Goal: Book appointment/travel/reservation

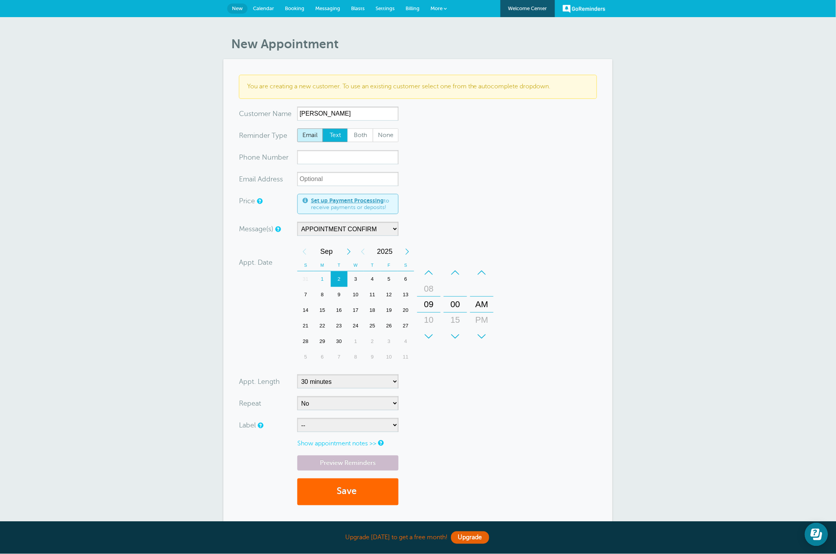
type input "[PERSON_NAME]"
click at [310, 135] on span "Email" at bounding box center [310, 135] width 25 height 13
click at [297, 128] on input "Email" at bounding box center [297, 128] width 0 height 0
radio input "true"
click at [352, 133] on span "Both" at bounding box center [360, 135] width 25 height 13
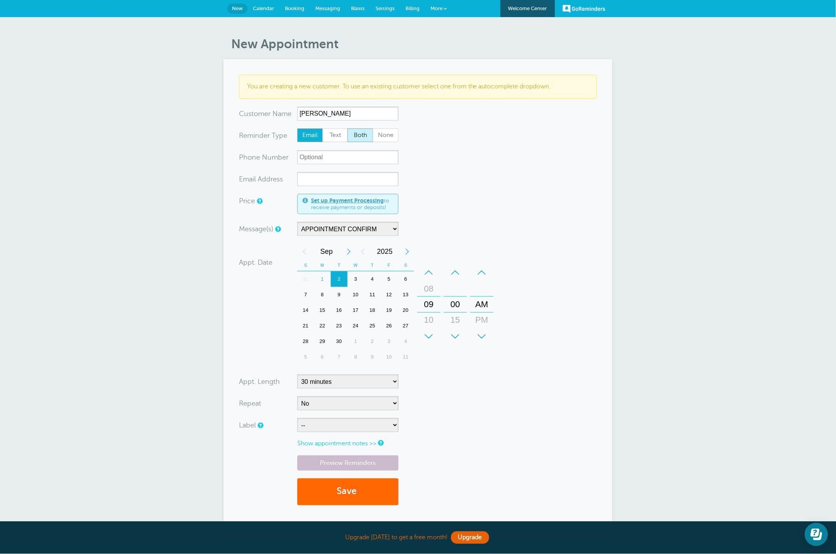
click at [363, 138] on span "Both" at bounding box center [360, 135] width 25 height 13
click at [365, 137] on span "Both" at bounding box center [360, 135] width 25 height 13
click at [341, 139] on span "Text" at bounding box center [335, 135] width 25 height 13
click at [323, 128] on input "Text" at bounding box center [322, 128] width 0 height 0
radio input "true"
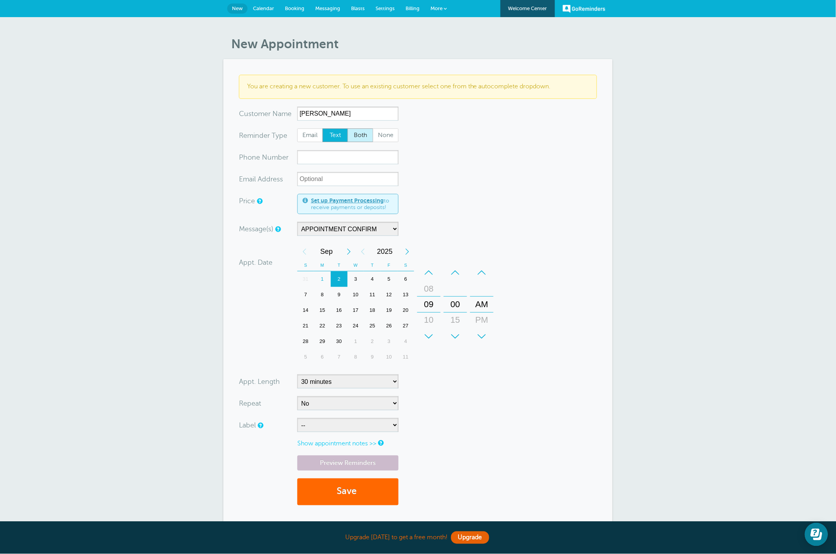
click at [362, 134] on span "Both" at bounding box center [360, 135] width 25 height 13
click at [336, 158] on input "xxx-no-autofill" at bounding box center [347, 157] width 101 height 14
click at [337, 181] on input "xx-no-autofill" at bounding box center [347, 179] width 101 height 14
paste input "bridgetenglish623@gmail.com"
type input "bridgetenglish623@gmail.com"
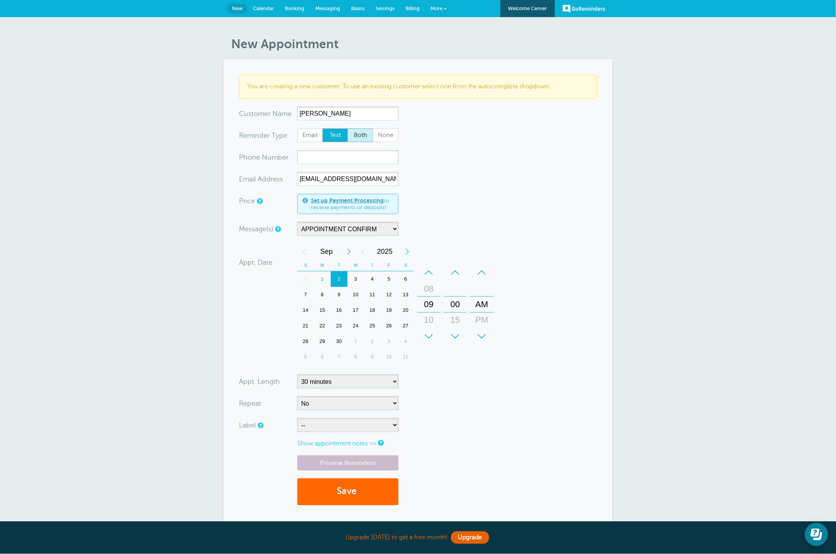
click at [358, 136] on span "Both" at bounding box center [360, 135] width 25 height 13
click at [316, 164] on form "You are creating a new customer. To use an existing customer select one from th…" at bounding box center [418, 294] width 358 height 438
click at [334, 113] on input "Bridget" at bounding box center [347, 114] width 101 height 14
click at [329, 158] on input "xxx-no-autofill" at bounding box center [347, 157] width 101 height 14
paste input "(678) 381-4636"
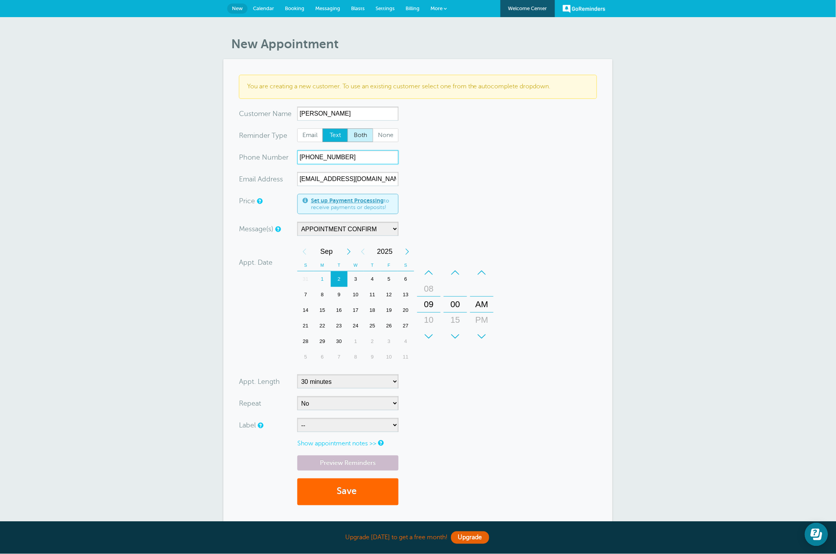
type input "(678) 381-4636"
click at [361, 135] on span "Both" at bounding box center [360, 135] width 25 height 13
click at [348, 128] on input "Both" at bounding box center [347, 128] width 0 height 0
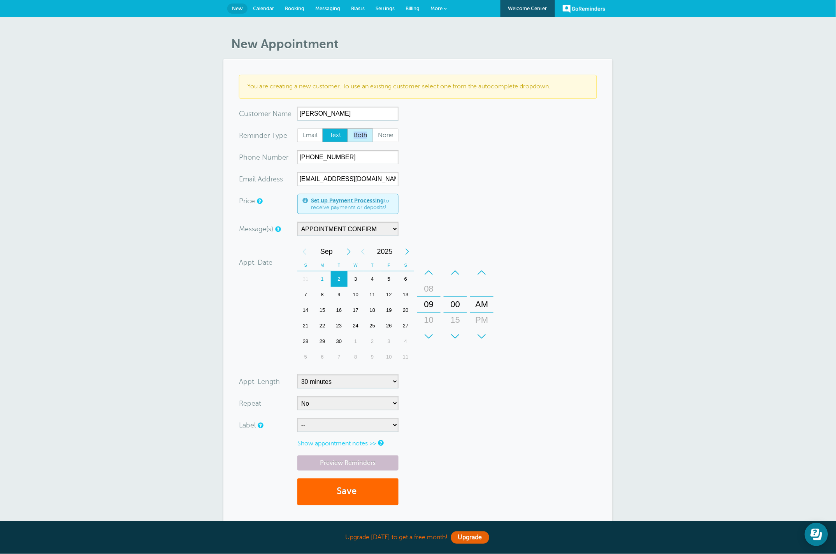
radio input "true"
click at [361, 136] on span "Both" at bounding box center [360, 135] width 25 height 13
click at [348, 128] on input "Both" at bounding box center [347, 128] width 0 height 0
click at [468, 139] on form "You are creating a new customer. To use an existing customer select one from th…" at bounding box center [418, 294] width 358 height 438
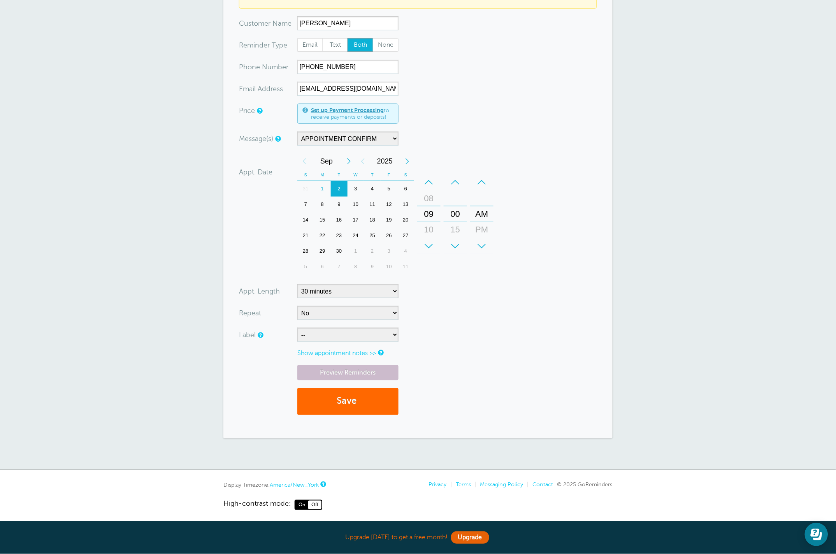
scroll to position [93, 0]
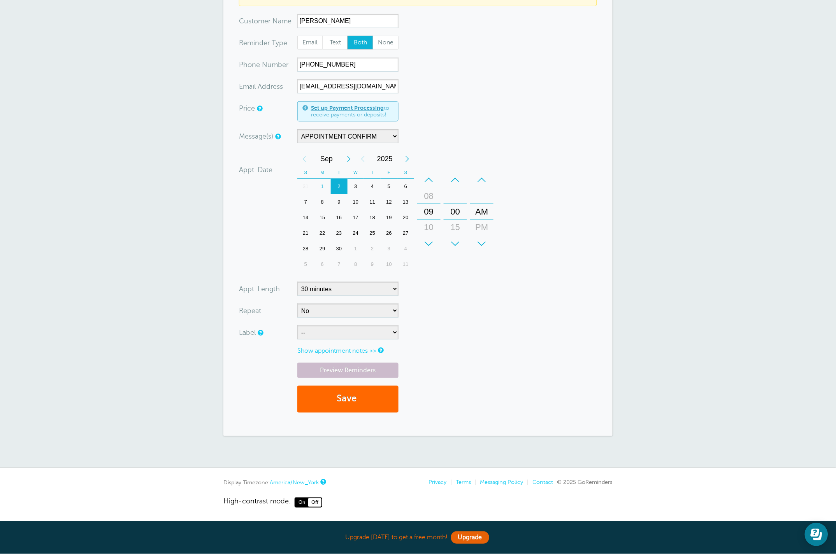
click at [357, 187] on div "3" at bounding box center [356, 187] width 17 height 16
drag, startPoint x: 432, startPoint y: 219, endPoint x: 432, endPoint y: 211, distance: 7.4
click at [432, 211] on div "09" at bounding box center [429, 204] width 19 height 16
drag, startPoint x: 481, startPoint y: 218, endPoint x: 482, endPoint y: 198, distance: 19.9
click at [482, 197] on div "AM" at bounding box center [481, 191] width 19 height 16
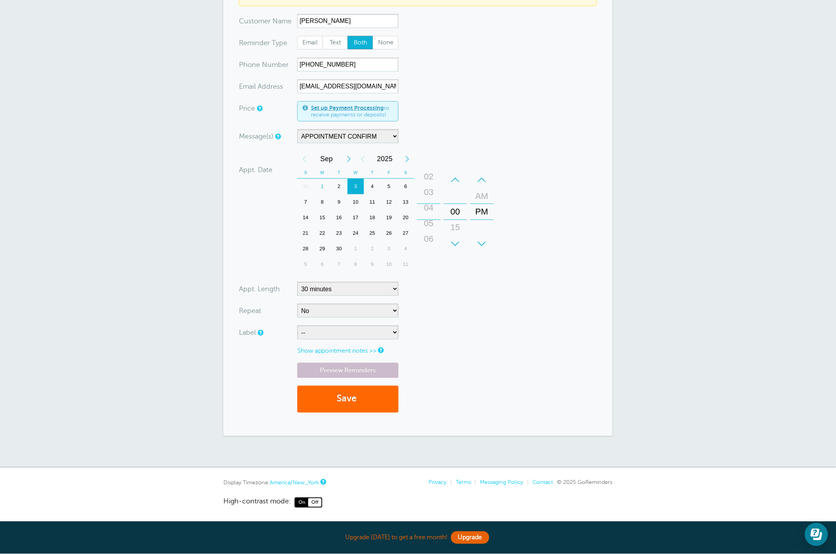
drag, startPoint x: 432, startPoint y: 219, endPoint x: 432, endPoint y: 294, distance: 75.1
click at [432, 292] on form "You are creating a new customer. To use an existing customer select one from th…" at bounding box center [418, 201] width 358 height 438
click at [328, 314] on select "No Daily Weekly Every 2 weeks Every 3 weeks Every 4 weeks Monthly Every 5 weeks…" at bounding box center [347, 311] width 101 height 14
click at [297, 304] on select "No Daily Weekly Every 2 weeks Every 3 weeks Every 4 weeks Monthly Every 5 weeks…" at bounding box center [347, 311] width 101 height 14
click at [323, 331] on select "-- Internet Lead SelfGen" at bounding box center [347, 332] width 101 height 14
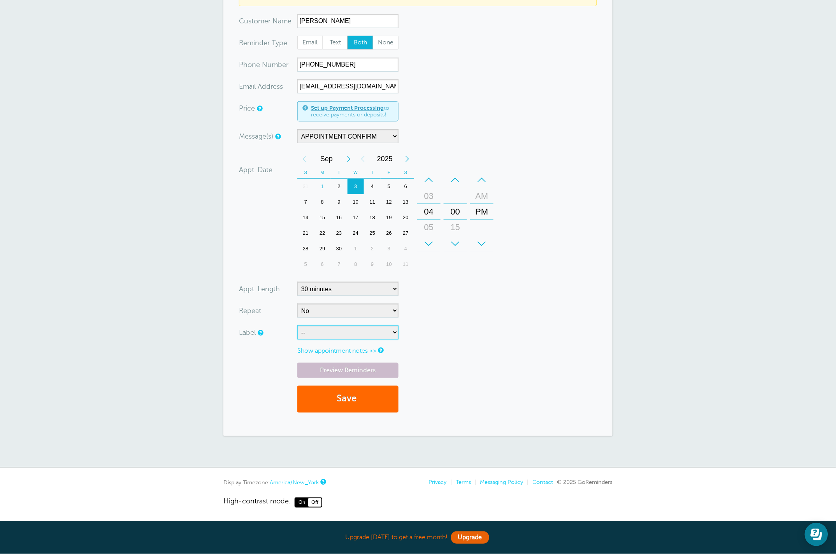
select select "6760"
click at [297, 325] on select "-- Internet Lead SelfGen" at bounding box center [347, 332] width 101 height 14
click at [442, 329] on form "You are creating a new customer. To use an existing customer select one from th…" at bounding box center [418, 201] width 358 height 438
click at [370, 373] on link "Preview Reminders" at bounding box center [347, 370] width 101 height 15
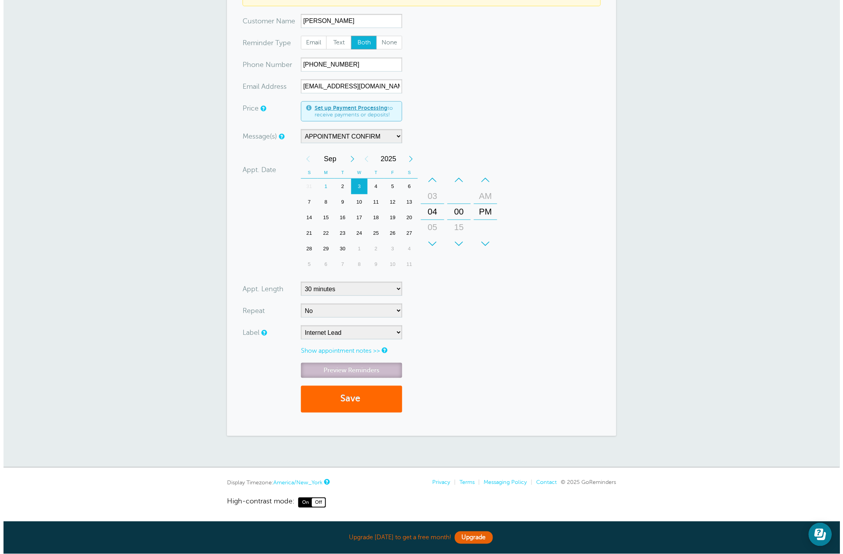
scroll to position [6, 0]
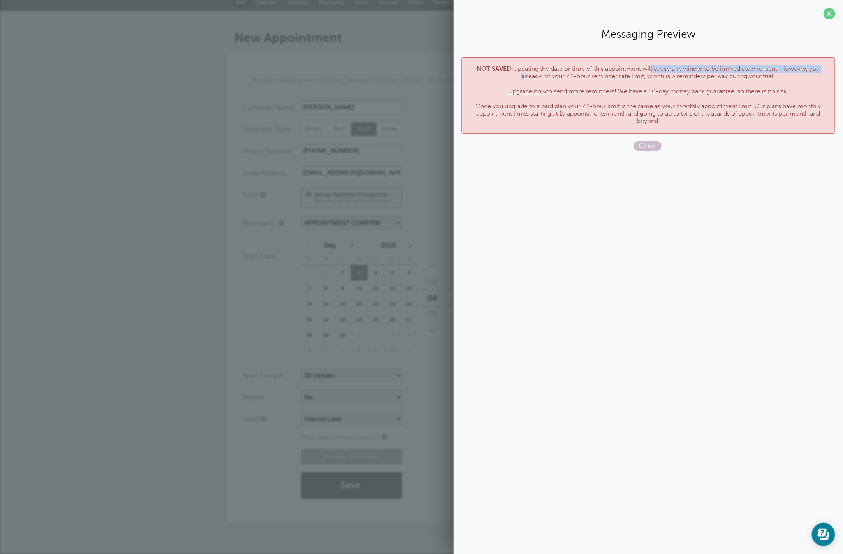
drag, startPoint x: 651, startPoint y: 70, endPoint x: 511, endPoint y: 74, distance: 140.9
click at [511, 74] on p "NOT SAVED: Updating the date or time of this appointment will cause a reminder …" at bounding box center [647, 95] width 357 height 60
click at [509, 70] on b "NOT SAVED:" at bounding box center [495, 68] width 37 height 7
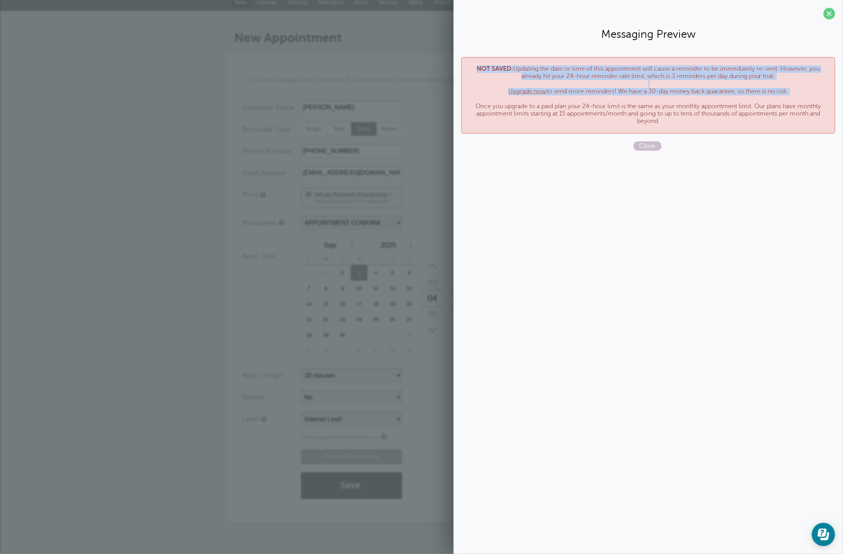
drag, startPoint x: 475, startPoint y: 67, endPoint x: 727, endPoint y: 95, distance: 253.3
click at [731, 95] on p "NOT SAVED: Updating the date or time of this appointment will cause a reminder …" at bounding box center [647, 95] width 357 height 60
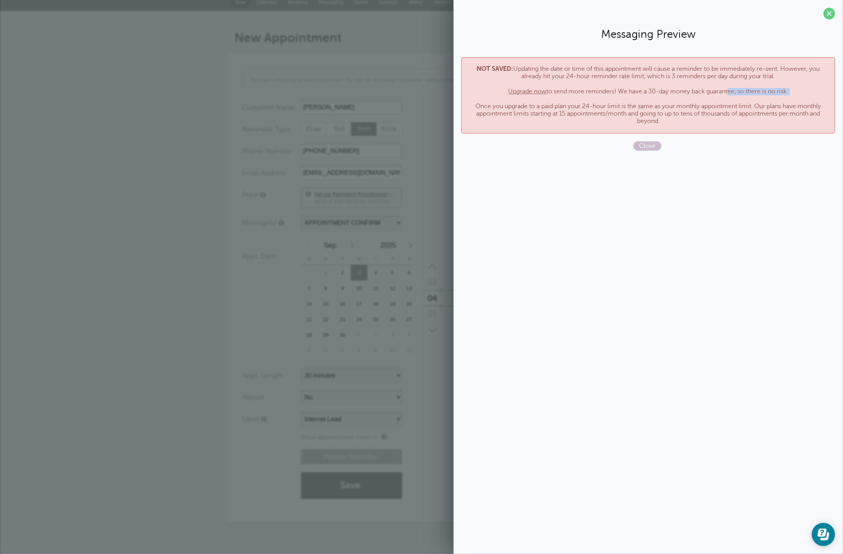
drag, startPoint x: 726, startPoint y: 95, endPoint x: 569, endPoint y: 86, distance: 157.5
click at [723, 97] on p "NOT SAVED: Updating the date or time of this appointment will cause a reminder …" at bounding box center [647, 95] width 357 height 60
click at [539, 92] on link "Upgrade now" at bounding box center [527, 91] width 38 height 7
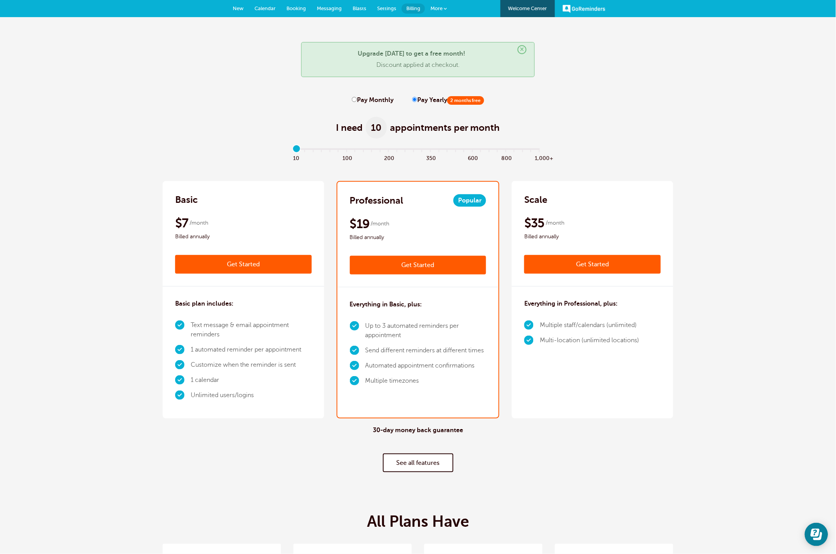
click at [442, 459] on link "See all features" at bounding box center [418, 462] width 70 height 19
drag, startPoint x: 298, startPoint y: 149, endPoint x: 345, endPoint y: 151, distance: 47.5
click at [345, 151] on input "range" at bounding box center [418, 150] width 252 height 2
drag, startPoint x: 345, startPoint y: 149, endPoint x: 329, endPoint y: 151, distance: 15.6
type input "4"
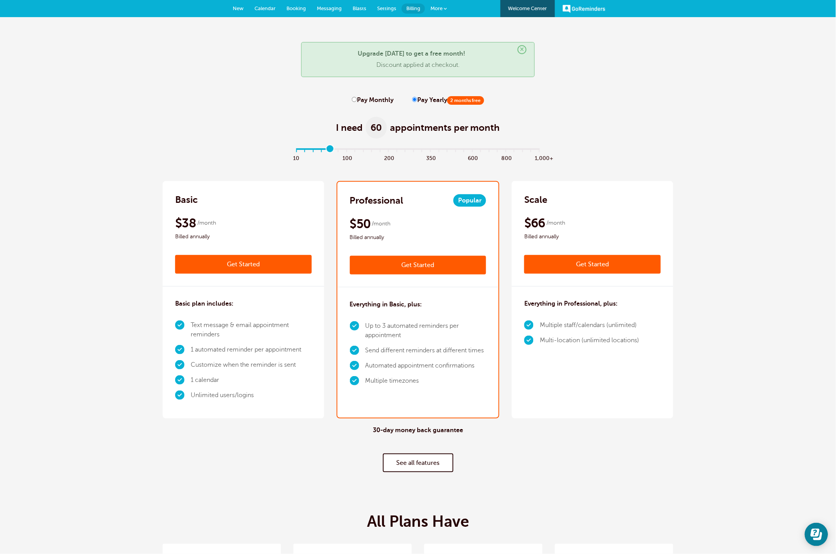
click at [329, 151] on input "range" at bounding box center [418, 150] width 252 height 2
click at [415, 265] on link "Get Started" at bounding box center [418, 265] width 137 height 19
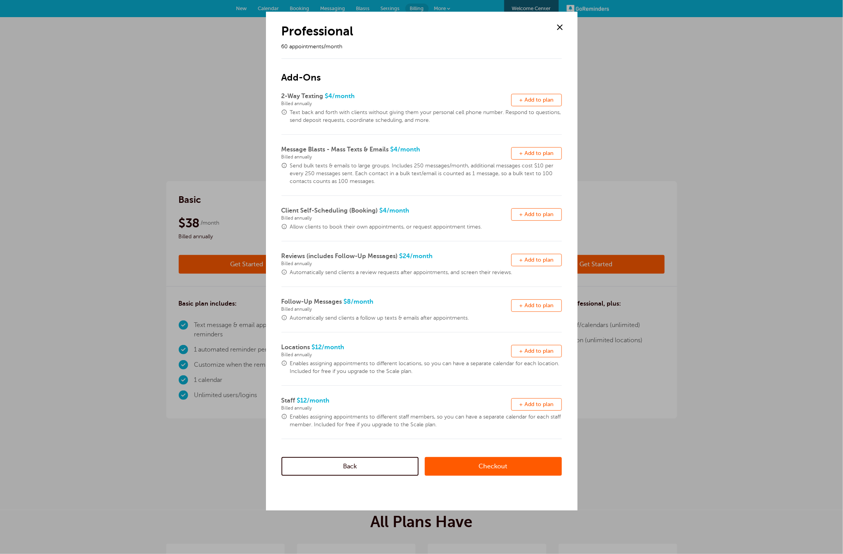
click at [458, 465] on link "Checkout" at bounding box center [493, 466] width 137 height 19
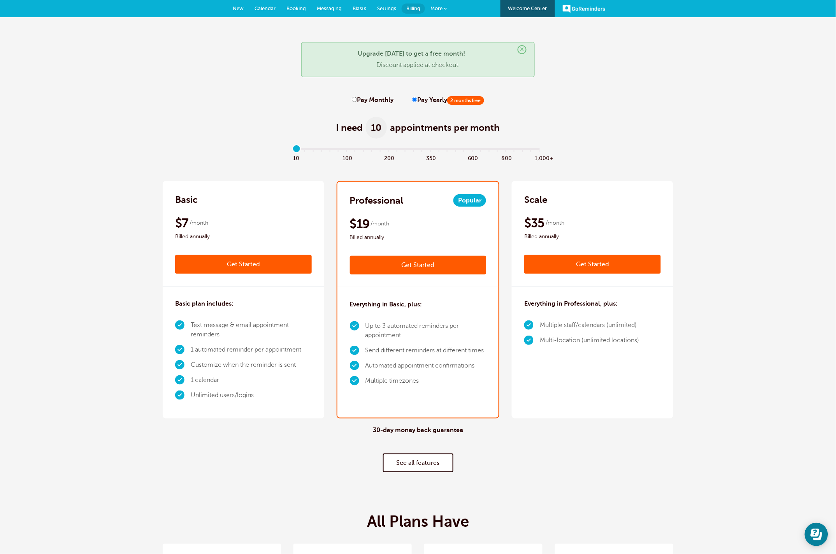
click at [353, 100] on input "Pay Monthly" at bounding box center [354, 99] width 5 height 5
radio input "true"
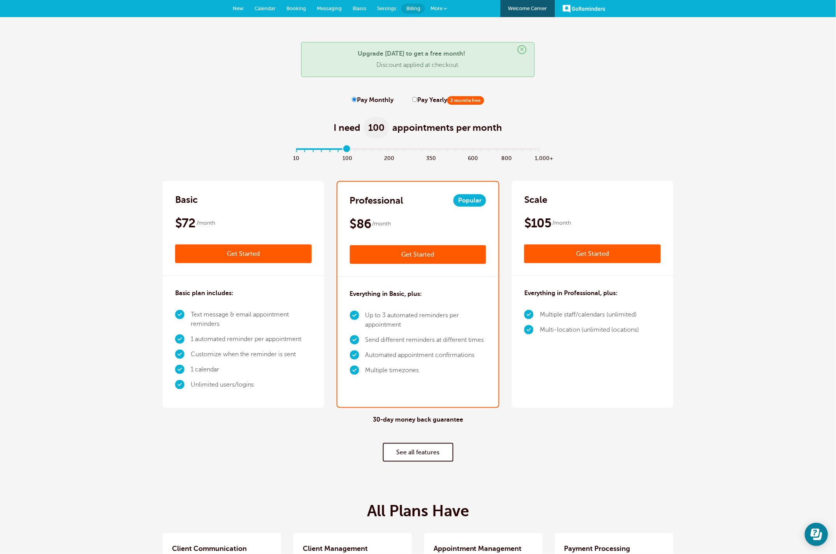
click at [350, 151] on input "range" at bounding box center [418, 150] width 252 height 2
type input "4"
click at [329, 149] on input "range" at bounding box center [418, 150] width 252 height 2
click at [377, 255] on link "Get Started" at bounding box center [418, 254] width 137 height 19
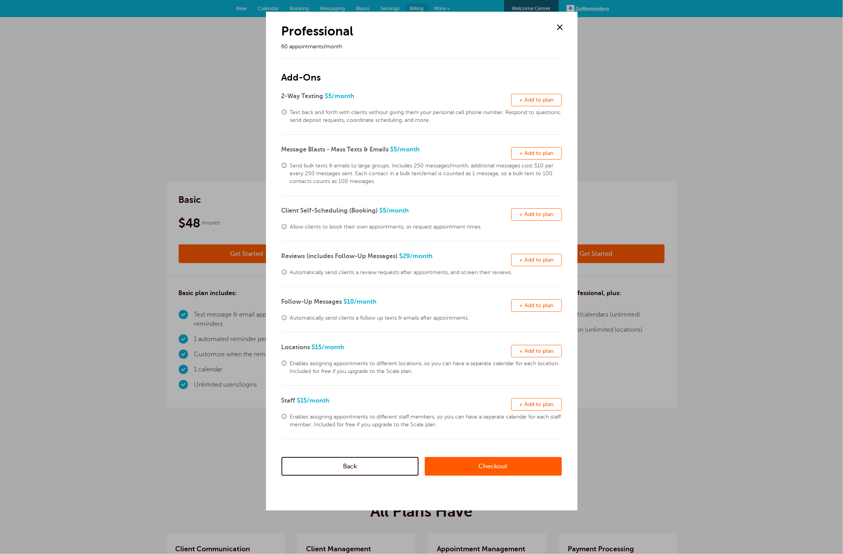
click at [442, 465] on link "Checkout" at bounding box center [493, 466] width 137 height 19
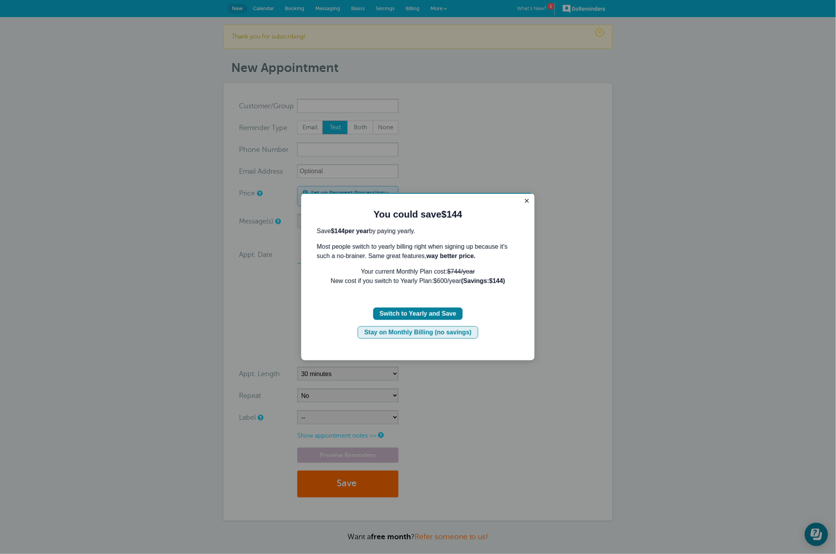
click at [467, 332] on div "Stay on Monthly Billing (no savings)" at bounding box center [417, 331] width 107 height 9
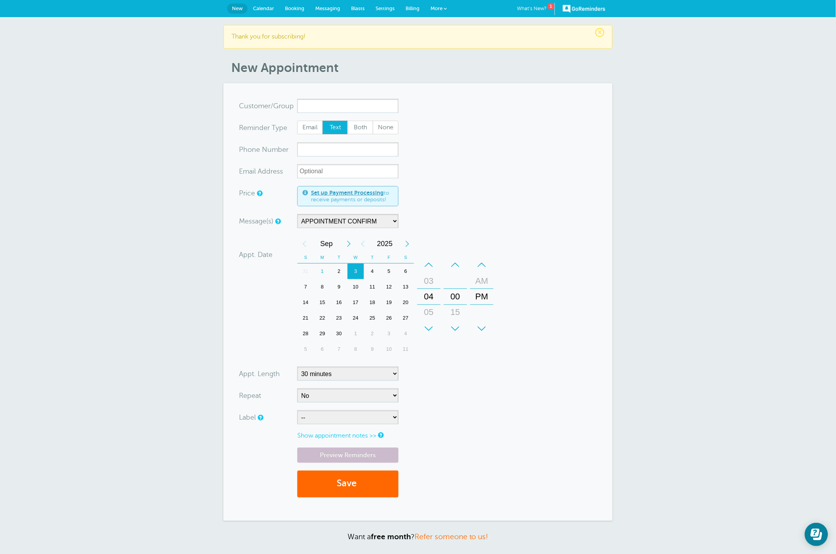
click at [224, 197] on section "You are creating a new customer. To use an existing customer select one from th…" at bounding box center [417, 301] width 389 height 437
click at [159, 112] on div "× Thank you for subscribing! New Appointment You are creating a new customer. T…" at bounding box center [418, 298] width 836 height 563
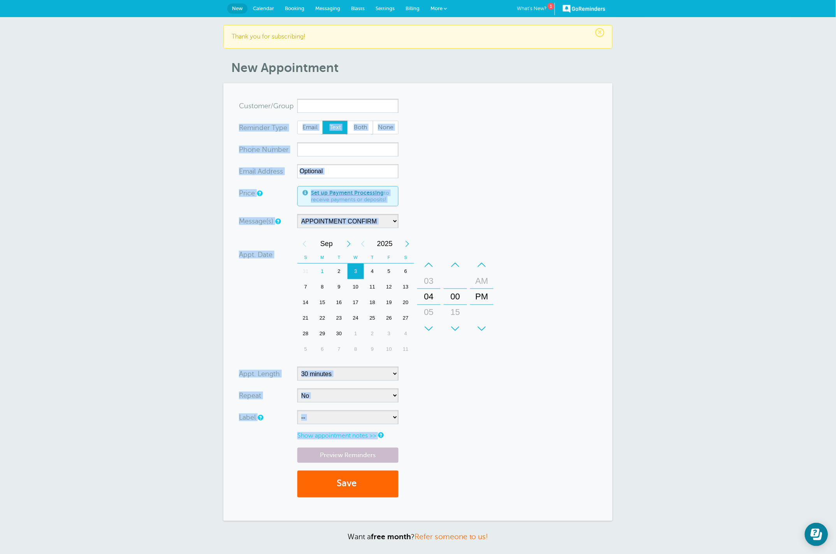
drag, startPoint x: 321, startPoint y: 97, endPoint x: 318, endPoint y: 102, distance: 5.3
click at [321, 99] on section "You are creating a new customer. To use an existing customer select one from th…" at bounding box center [417, 301] width 389 height 437
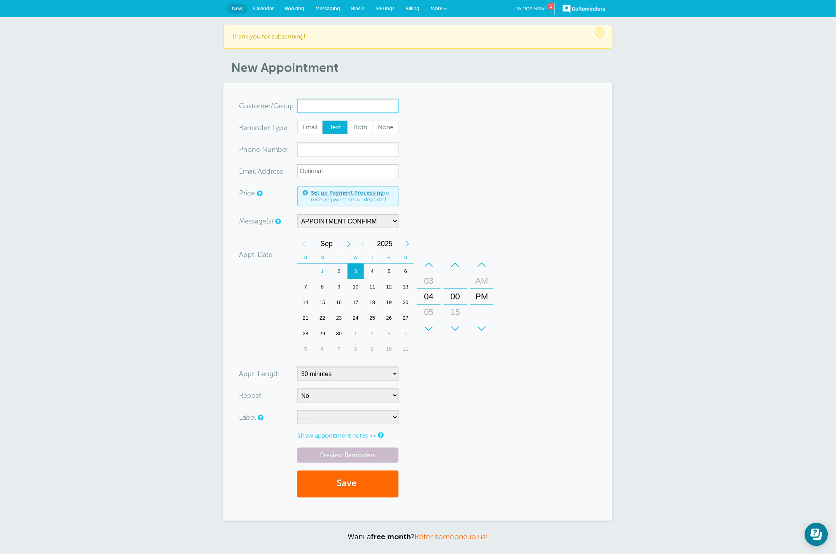
drag, startPoint x: 318, startPoint y: 104, endPoint x: 328, endPoint y: 105, distance: 10.2
click at [318, 104] on input "x-no-autofill" at bounding box center [347, 106] width 101 height 14
drag, startPoint x: 478, startPoint y: 114, endPoint x: 467, endPoint y: 114, distance: 11.3
click at [479, 115] on form "You are creating a new customer. To use an existing customer select one from th…" at bounding box center [418, 302] width 358 height 406
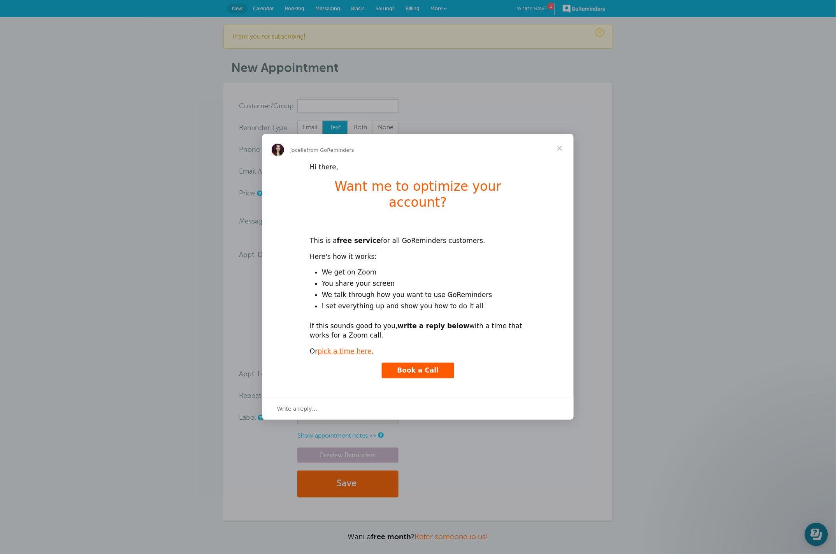
click at [556, 154] on span "Close" at bounding box center [560, 148] width 28 height 28
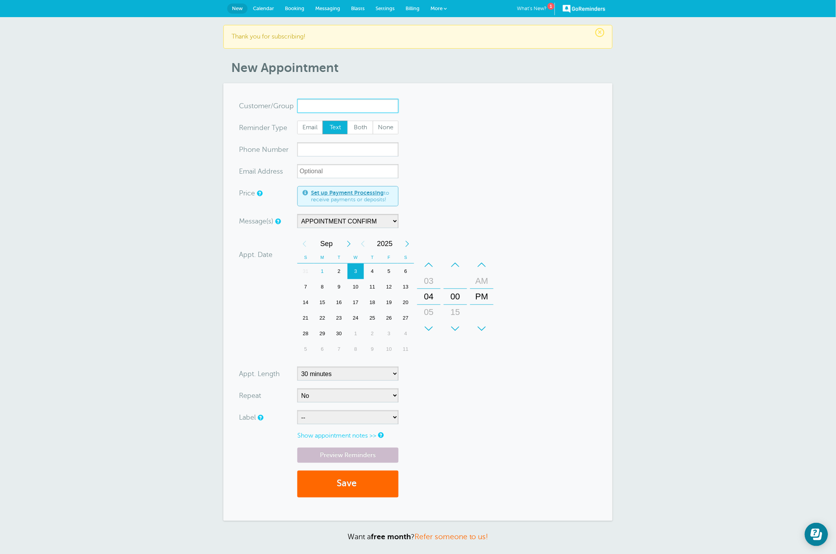
click at [314, 102] on input "x-no-autofill" at bounding box center [347, 106] width 101 height 14
click at [248, 91] on section "You are creating a new customer. To use an existing customer select one from th…" at bounding box center [417, 301] width 389 height 437
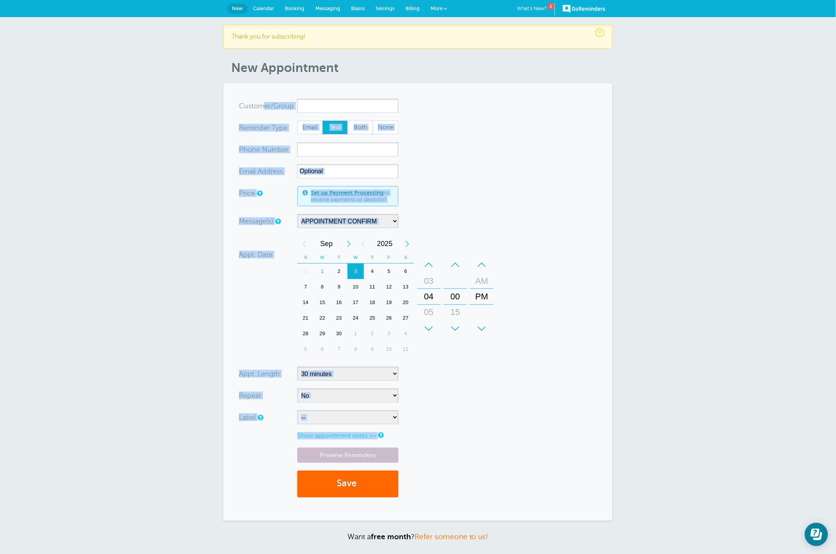
drag, startPoint x: 237, startPoint y: 105, endPoint x: 267, endPoint y: 109, distance: 29.5
click at [267, 109] on section "You are creating a new customer. To use an existing customer select one from th…" at bounding box center [417, 301] width 389 height 437
drag, startPoint x: 267, startPoint y: 109, endPoint x: 298, endPoint y: 93, distance: 35.3
click at [267, 109] on div "x-no-autofill Cus tomer/Group" at bounding box center [268, 106] width 58 height 14
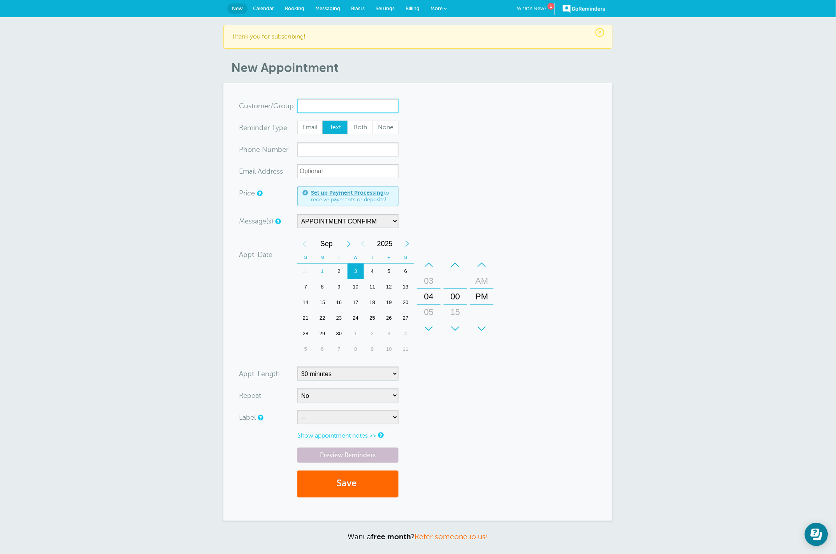
click at [310, 107] on input "x-no-autofill" at bounding box center [347, 106] width 101 height 14
paste input "Bridget"
type input "Bridget"
click at [357, 130] on span "Both" at bounding box center [360, 127] width 25 height 13
click at [348, 121] on input "Both" at bounding box center [347, 120] width 0 height 0
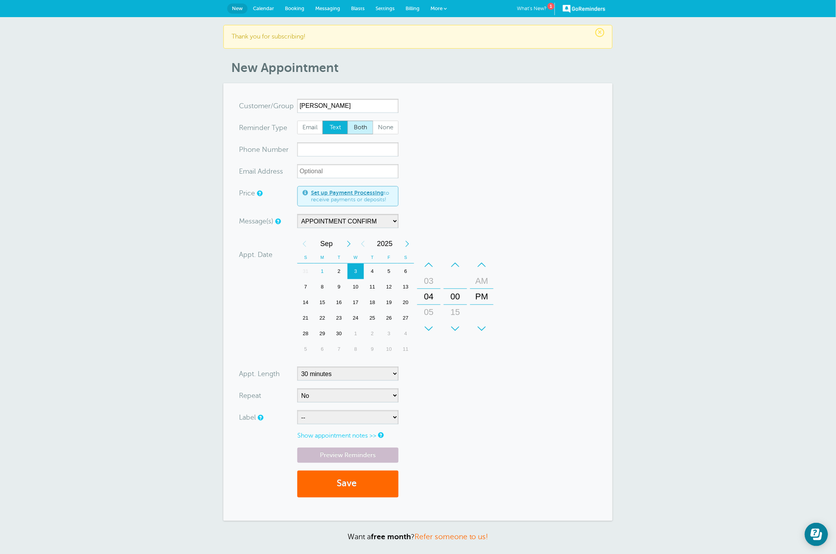
radio input "true"
click at [334, 151] on input "xxx-no-autofill" at bounding box center [347, 149] width 101 height 14
paste input "(678) 381-4636"
type input "(678) 381-4636"
click at [315, 172] on input "xx-no-autofill" at bounding box center [347, 171] width 101 height 14
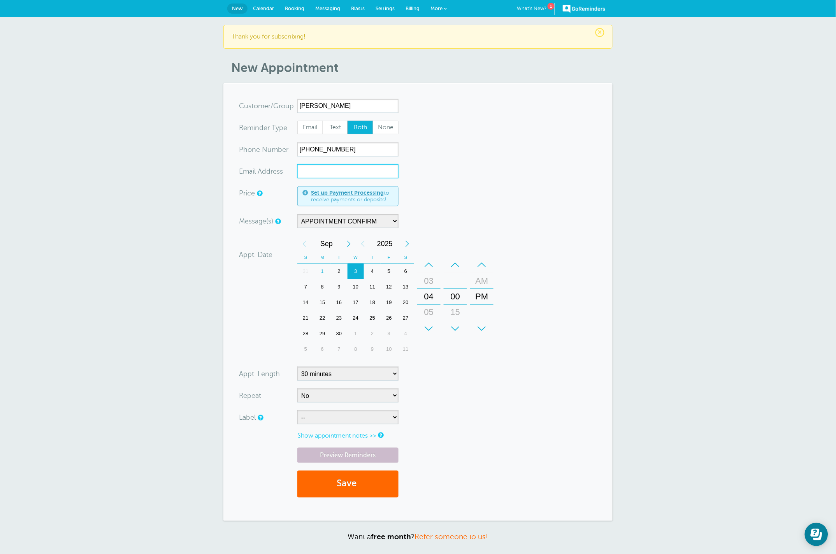
paste input "bridgetenglish623@gmail.com"
type input "bridgetenglish623@gmail.com"
click at [457, 200] on form "You are creating a new customer. To use an existing customer select one from th…" at bounding box center [418, 302] width 358 height 406
click at [351, 417] on select "-- Internet Lead SelfGen" at bounding box center [347, 417] width 101 height 14
select select "6760"
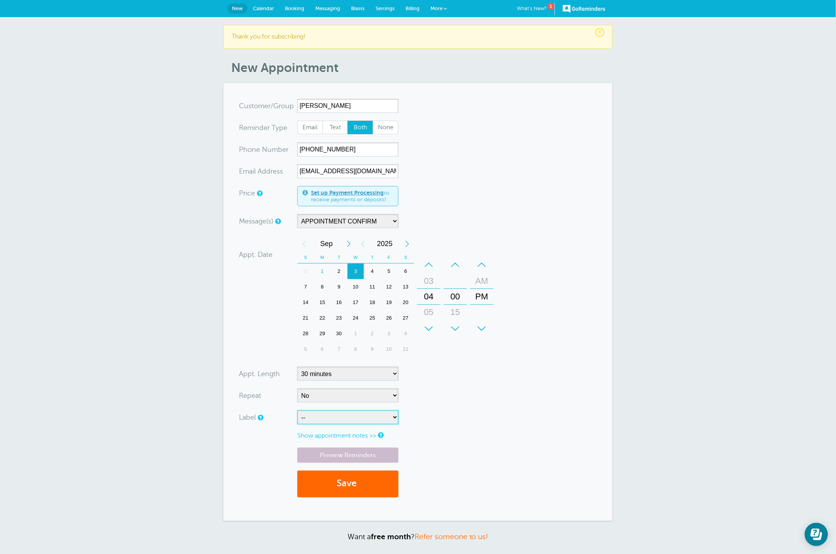
click at [297, 411] on select "-- Internet Lead SelfGen" at bounding box center [347, 417] width 101 height 14
click at [335, 454] on link "Preview Reminders" at bounding box center [347, 455] width 101 height 15
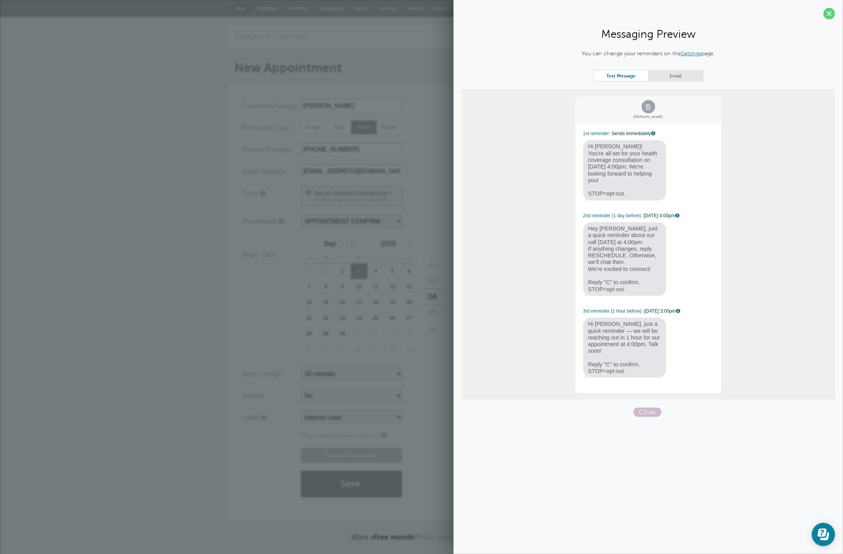
click at [687, 74] on link "Email" at bounding box center [675, 75] width 54 height 11
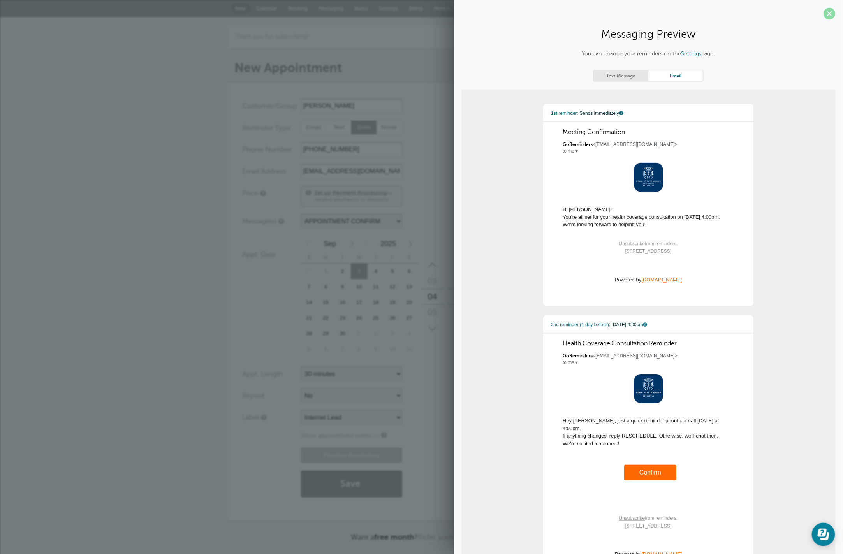
click at [826, 12] on span at bounding box center [829, 14] width 12 height 12
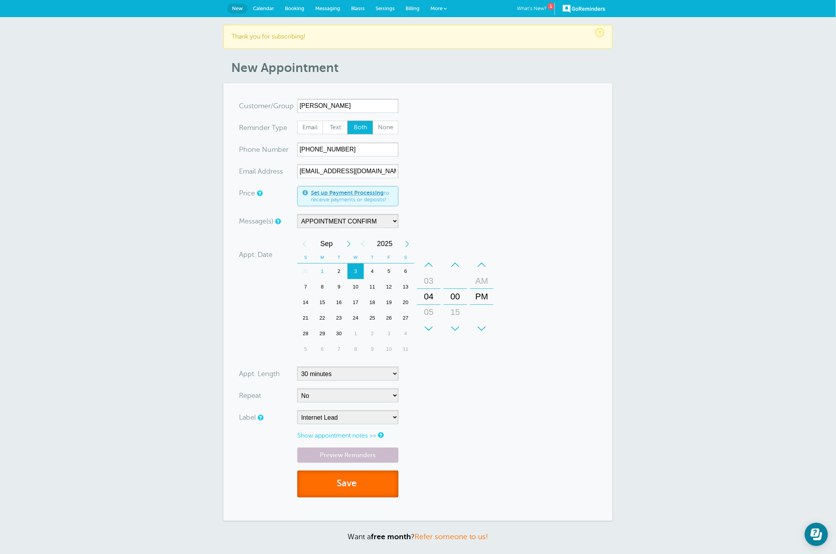
click at [370, 485] on button "Save" at bounding box center [347, 484] width 101 height 27
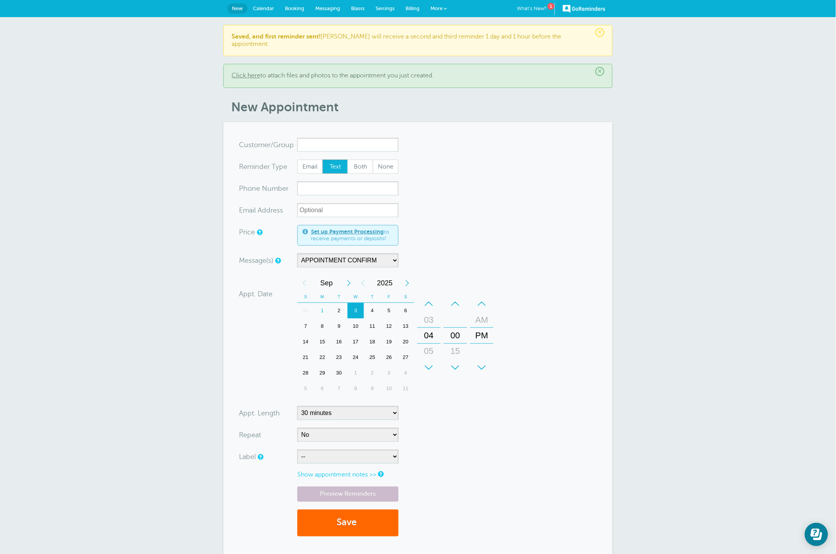
drag, startPoint x: 599, startPoint y: 63, endPoint x: 594, endPoint y: 67, distance: 6.1
click at [599, 67] on span "×" at bounding box center [599, 71] width 9 height 9
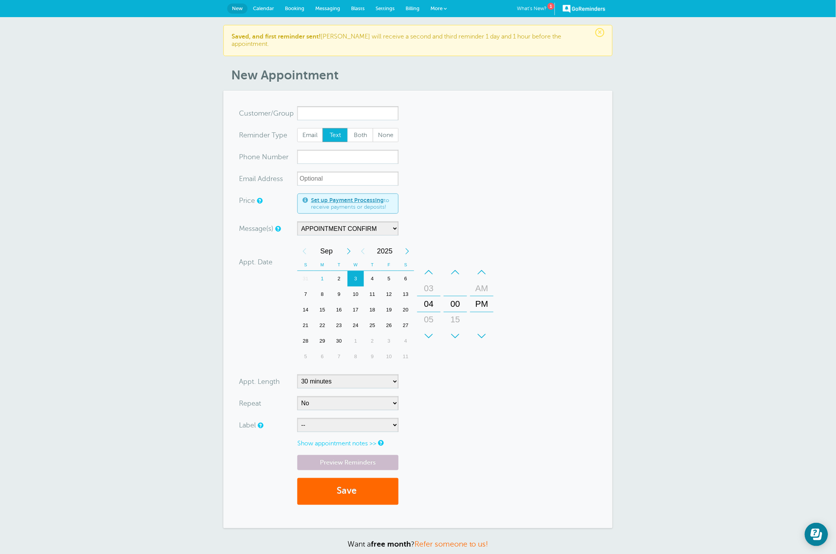
click at [599, 30] on span "×" at bounding box center [599, 32] width 9 height 9
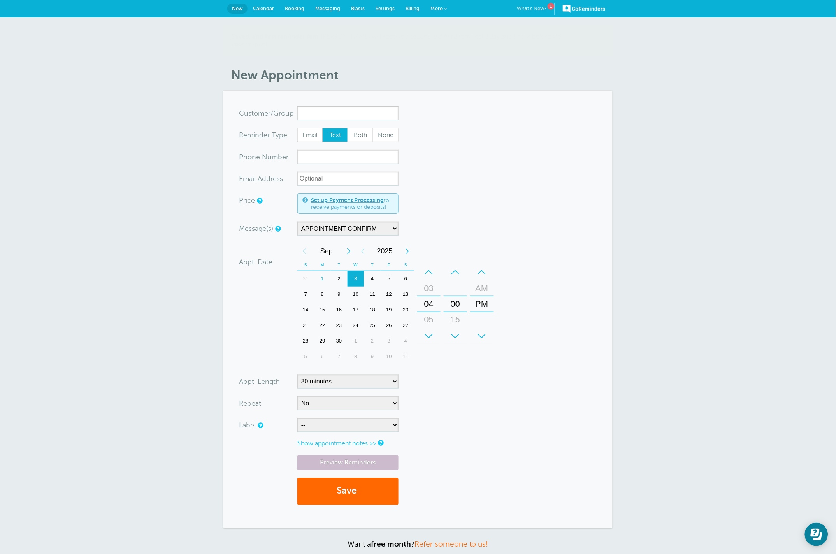
click at [531, 5] on link "What's New? 1" at bounding box center [536, 9] width 38 height 12
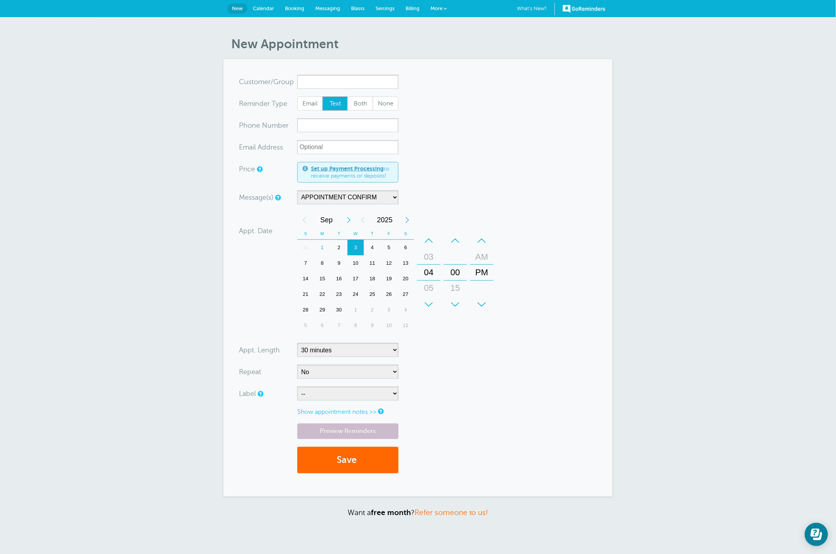
drag, startPoint x: 149, startPoint y: 190, endPoint x: 155, endPoint y: 162, distance: 28.6
click at [149, 190] on div "New Appointment You are creating a new customer. To use an existing customer se…" at bounding box center [418, 286] width 836 height 539
click at [309, 81] on input "x-no-autofill" at bounding box center [347, 82] width 101 height 14
drag, startPoint x: 504, startPoint y: 92, endPoint x: 484, endPoint y: 29, distance: 65.7
click at [504, 92] on form "You are creating a new customer. To use an existing customer select one from th…" at bounding box center [418, 278] width 358 height 406
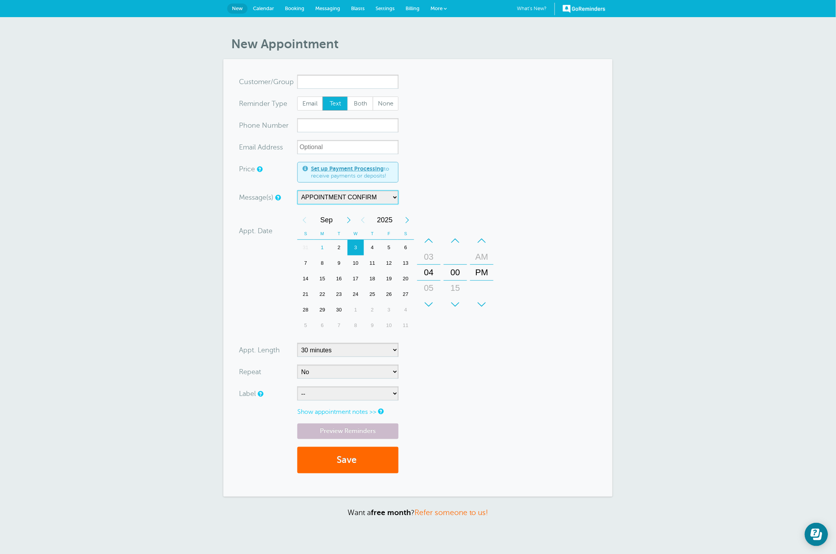
click at [324, 195] on select "APPOINTMENT CONFIRM" at bounding box center [347, 197] width 101 height 14
drag, startPoint x: 640, startPoint y: 107, endPoint x: 674, endPoint y: 27, distance: 86.3
click at [641, 106] on div "New Appointment You are creating a new customer. To use an existing customer se…" at bounding box center [418, 286] width 836 height 539
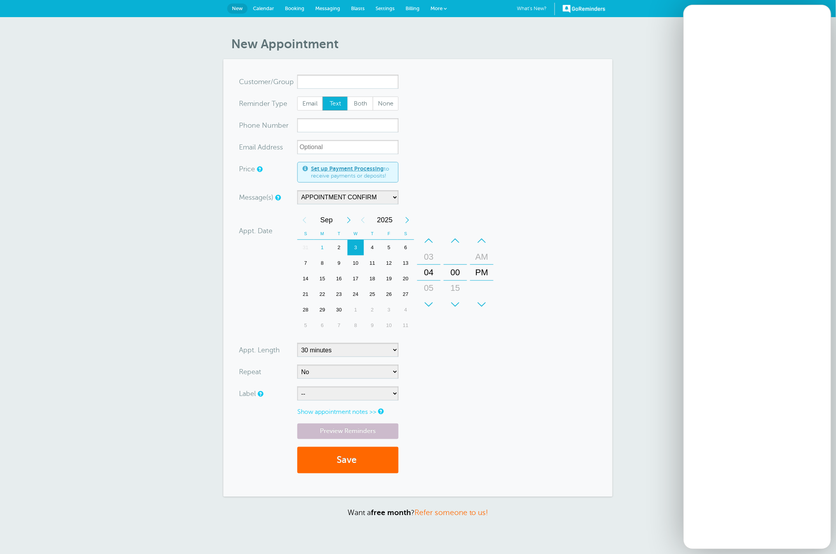
click at [526, 411] on form "You are creating a new customer. To use an existing customer select one from th…" at bounding box center [418, 278] width 358 height 406
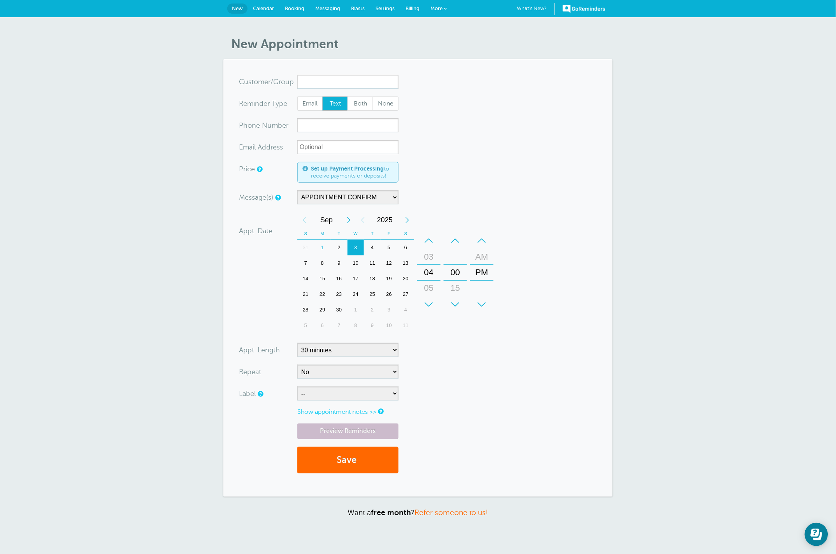
click at [494, 118] on form "You are creating a new customer. To use an existing customer select one from th…" at bounding box center [418, 278] width 358 height 406
click at [328, 10] on span "Messaging" at bounding box center [327, 8] width 25 height 6
